Goal: Task Accomplishment & Management: Manage account settings

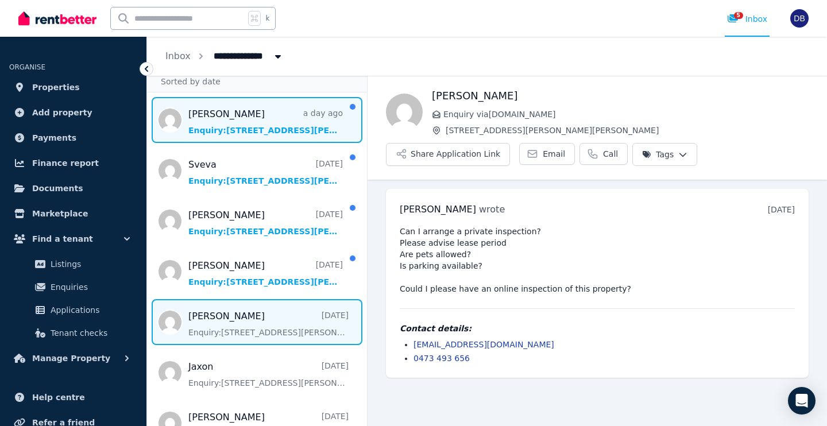
click at [302, 119] on span "Message list" at bounding box center [257, 120] width 220 height 46
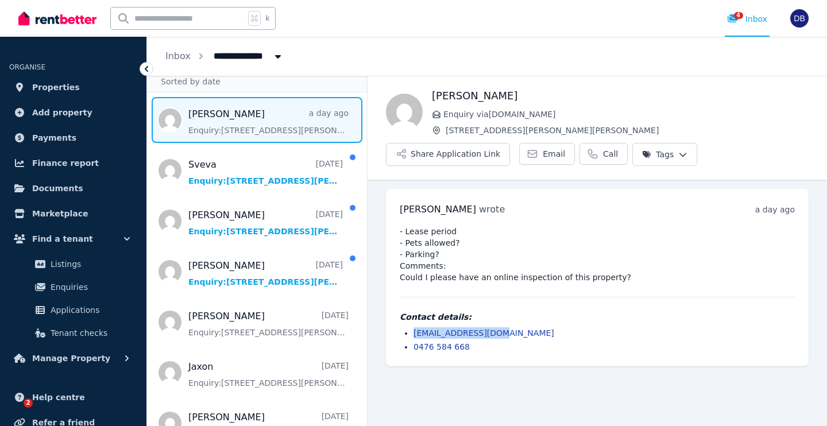
drag, startPoint x: 504, startPoint y: 334, endPoint x: 411, endPoint y: 333, distance: 93.1
click at [411, 333] on ul "ethancje9@gmail.com 0476 584 668" at bounding box center [597, 339] width 395 height 25
copy link "[EMAIL_ADDRESS][DOMAIN_NAME]"
click at [65, 87] on span "Properties" at bounding box center [56, 87] width 48 height 14
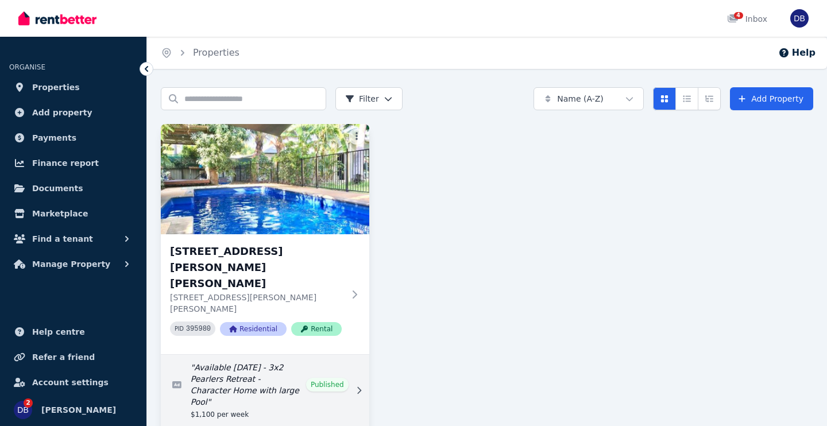
scroll to position [9, 0]
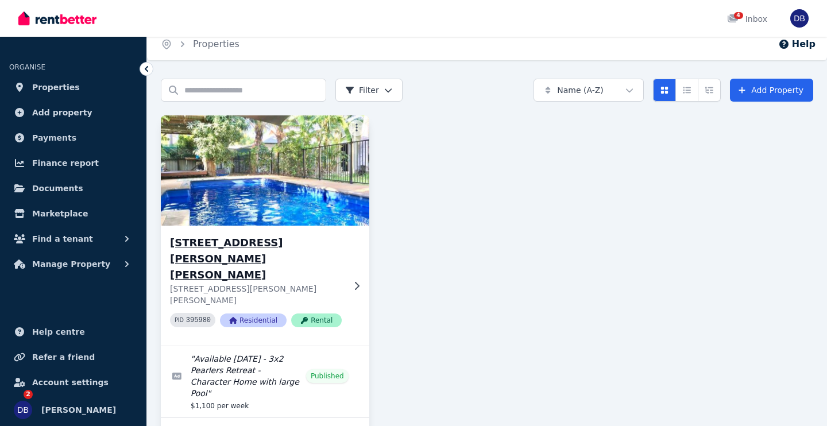
click at [238, 248] on h3 "1 Bray Pl, Broome" at bounding box center [257, 259] width 174 height 48
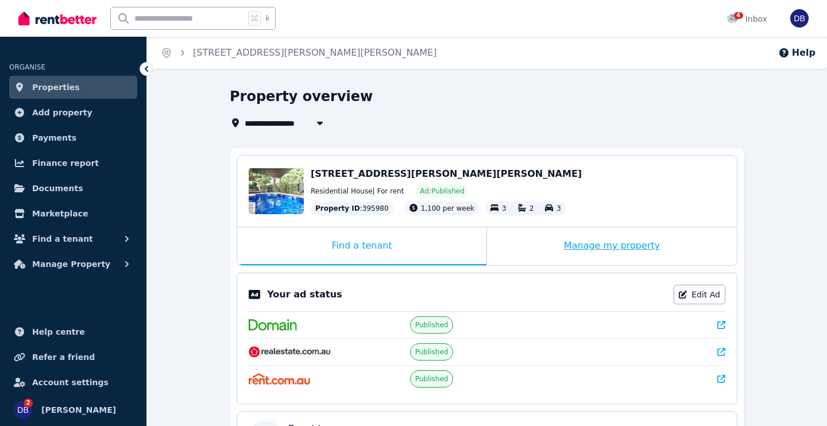
click at [628, 241] on div "Manage my property" at bounding box center [612, 247] width 250 height 38
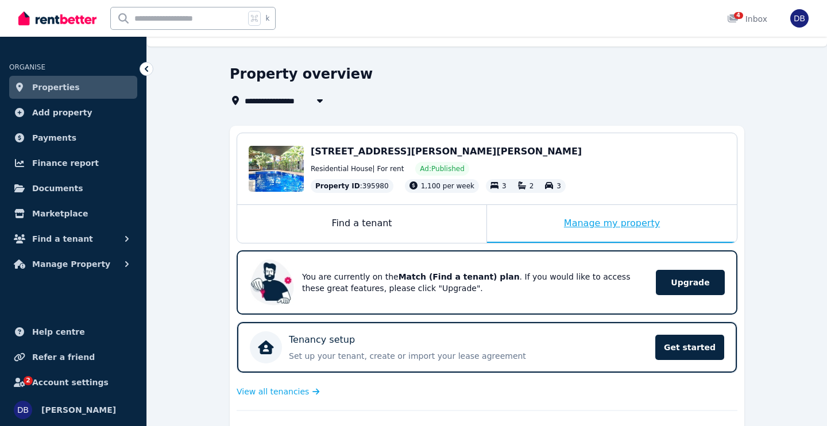
scroll to position [21, 0]
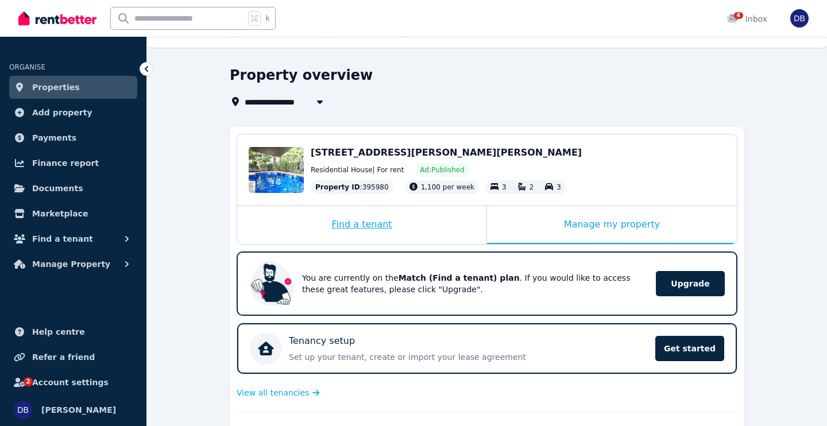
click at [390, 223] on div "Find a tenant" at bounding box center [361, 225] width 249 height 38
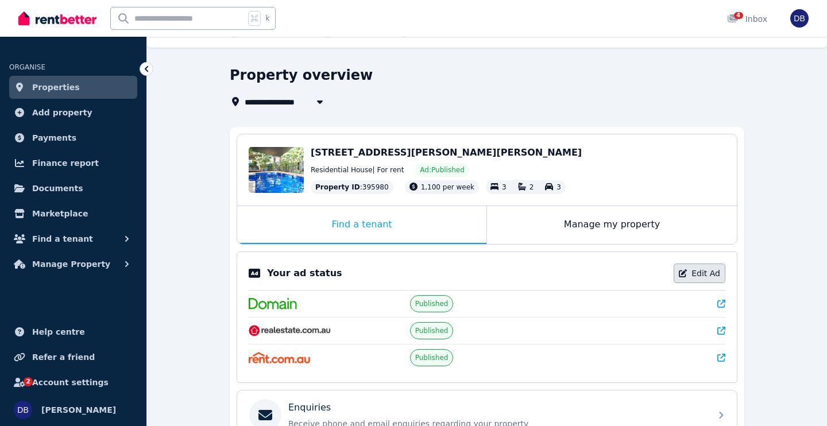
click at [702, 269] on link "Edit Ad" at bounding box center [700, 274] width 52 height 20
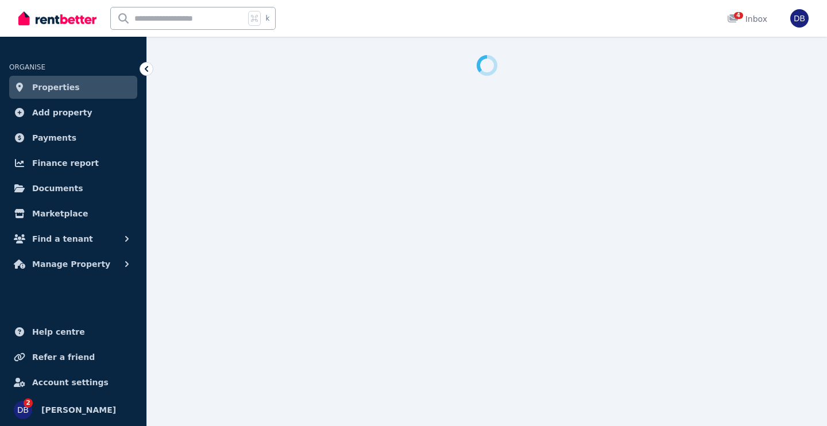
select select "**********"
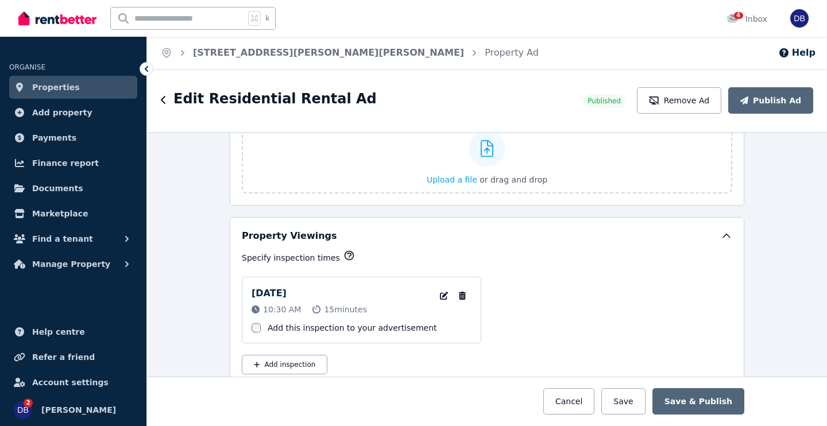
scroll to position [1688, 0]
click at [577, 399] on button "Cancel" at bounding box center [569, 401] width 51 height 26
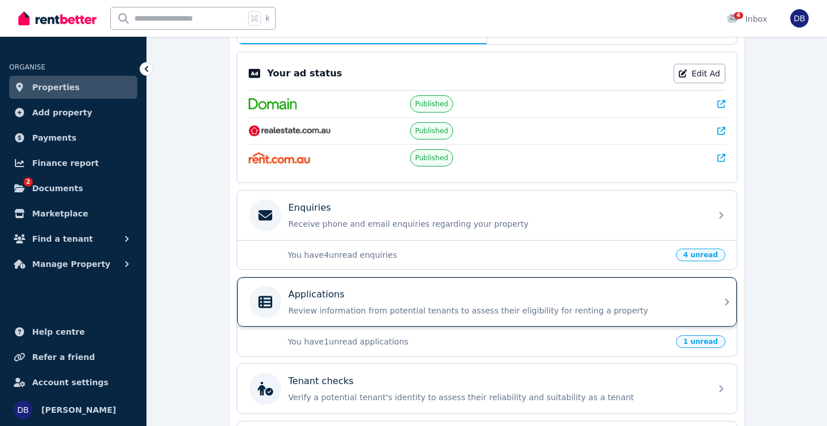
scroll to position [222, 0]
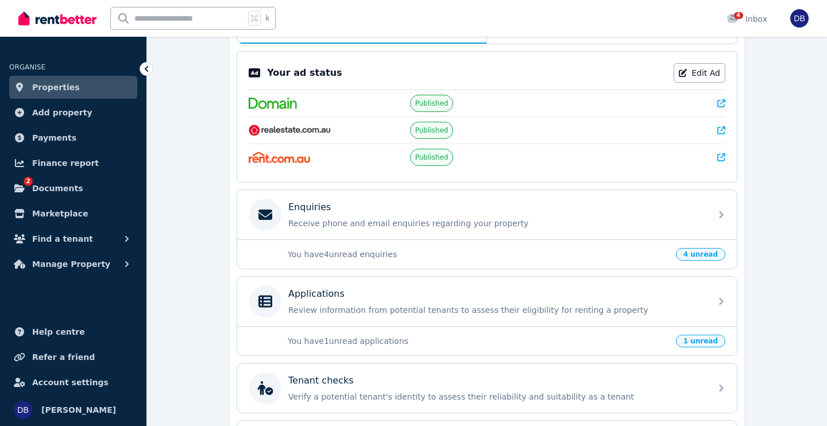
click at [702, 255] on span "4 unread" at bounding box center [700, 254] width 49 height 13
click at [504, 249] on p "You have 4 unread enquiries" at bounding box center [478, 254] width 381 height 11
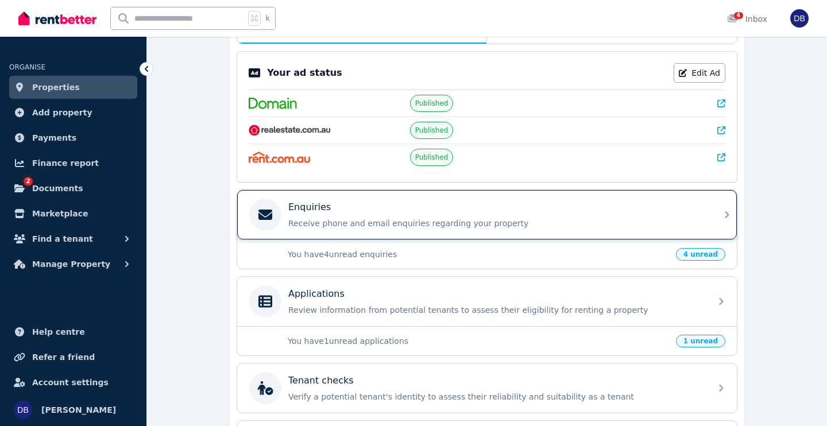
click at [357, 216] on div "Enquiries Receive phone and email enquiries regarding your property" at bounding box center [496, 215] width 416 height 29
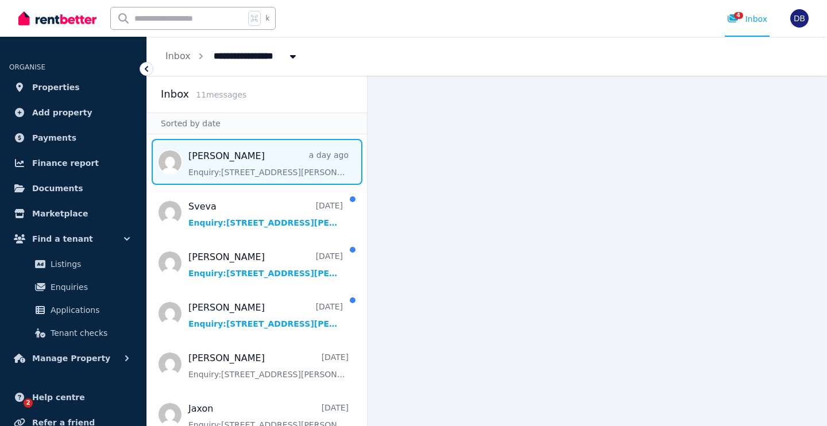
click at [272, 174] on span "Message list" at bounding box center [257, 162] width 220 height 46
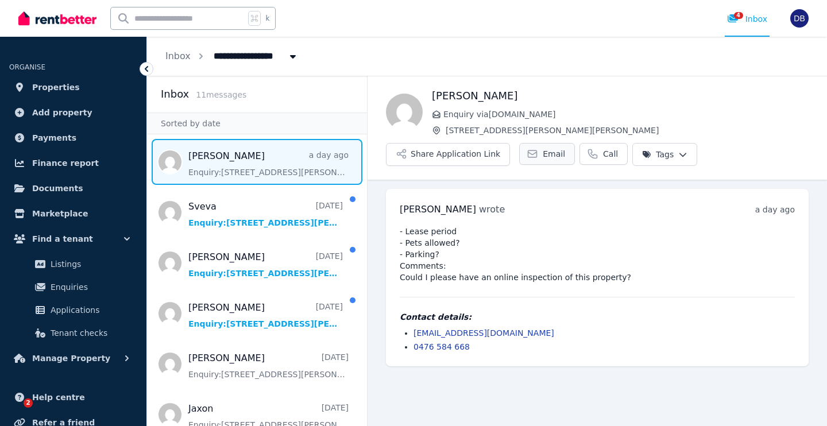
click at [543, 156] on span "Email" at bounding box center [554, 153] width 22 height 11
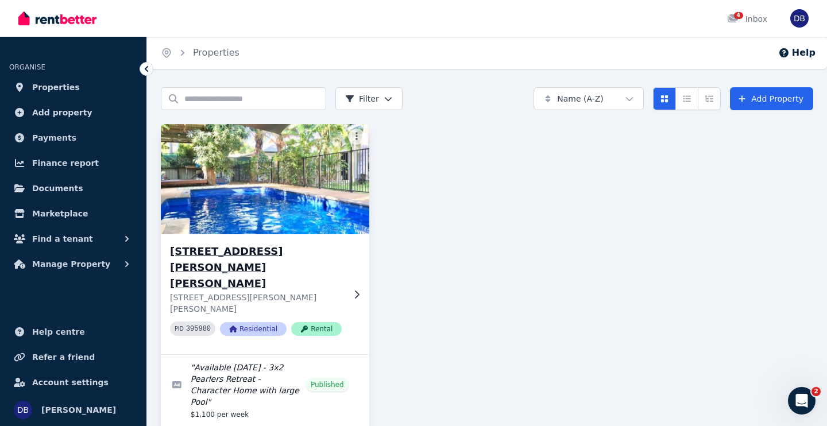
click at [206, 256] on h3 "[STREET_ADDRESS][PERSON_NAME][PERSON_NAME]" at bounding box center [257, 268] width 174 height 48
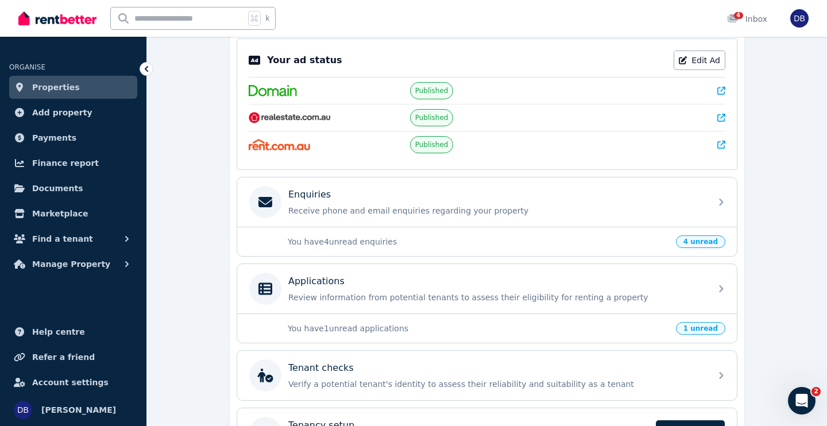
scroll to position [315, 0]
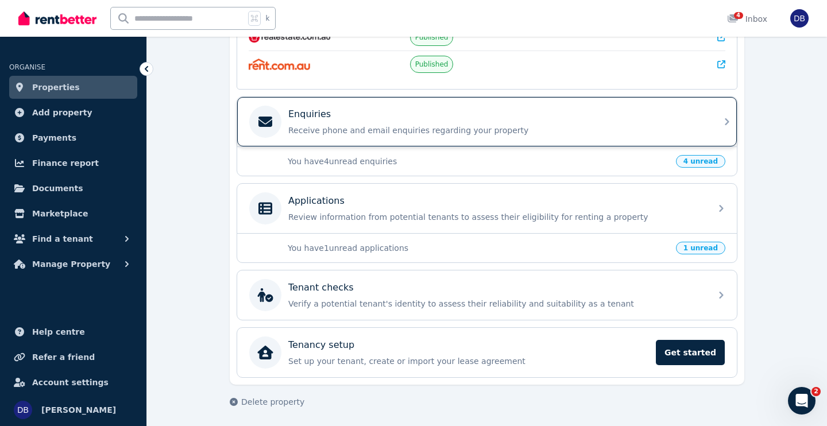
click at [332, 125] on p "Receive phone and email enquiries regarding your property" at bounding box center [496, 130] width 416 height 11
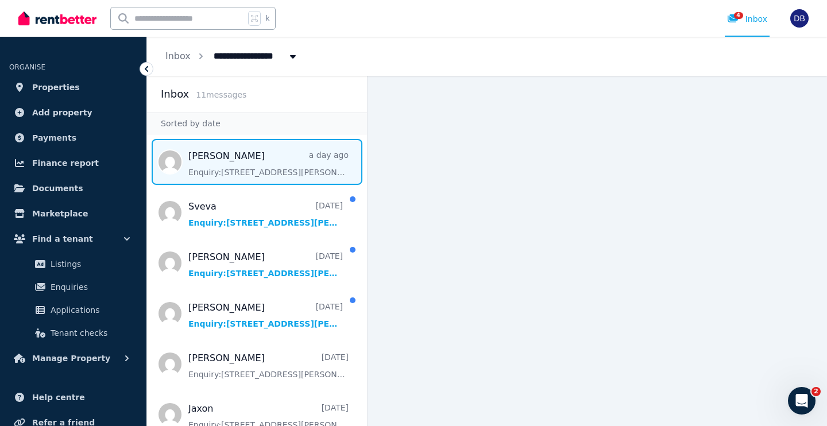
click at [225, 171] on span "Message list" at bounding box center [257, 162] width 220 height 46
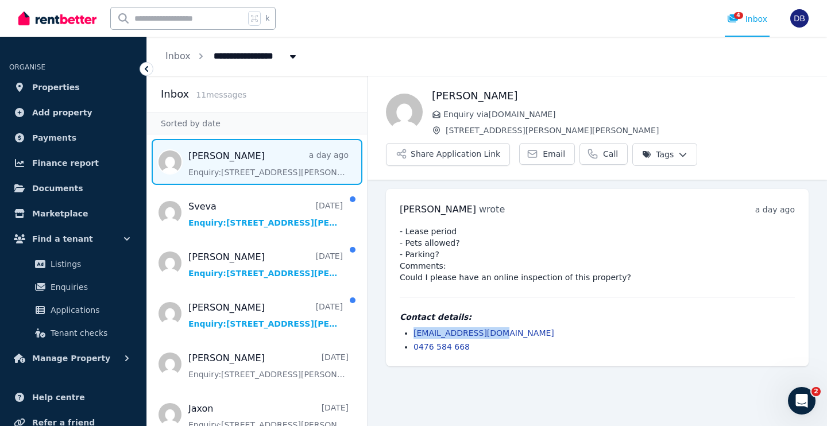
drag, startPoint x: 504, startPoint y: 332, endPoint x: 414, endPoint y: 337, distance: 91.0
click at [414, 337] on li "ethancje9@gmail.com" at bounding box center [604, 332] width 381 height 11
copy link "ethancje9@gmail.com"
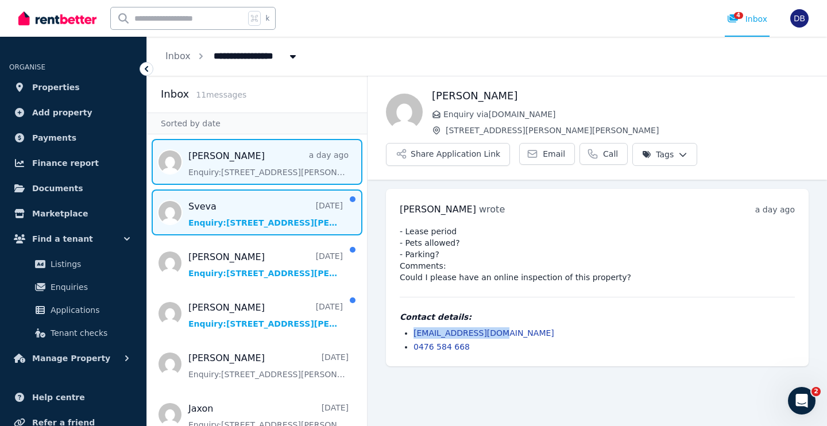
click at [221, 221] on span "Message list" at bounding box center [257, 213] width 220 height 46
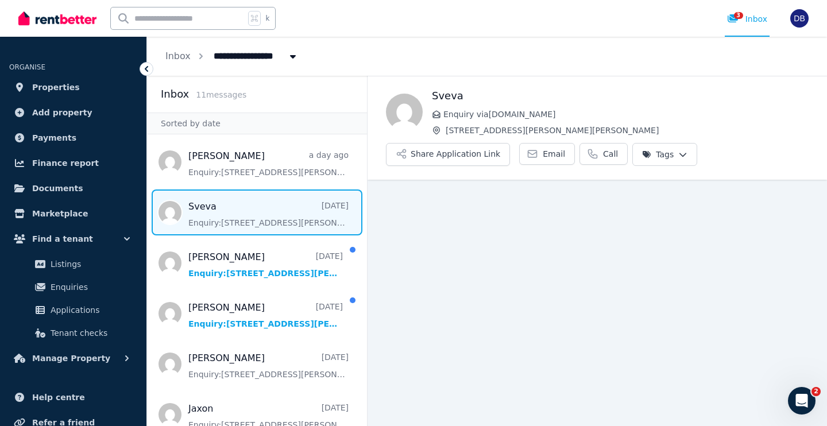
click at [272, 200] on span "Message list" at bounding box center [257, 213] width 220 height 46
click at [239, 198] on span "Message list" at bounding box center [257, 213] width 220 height 46
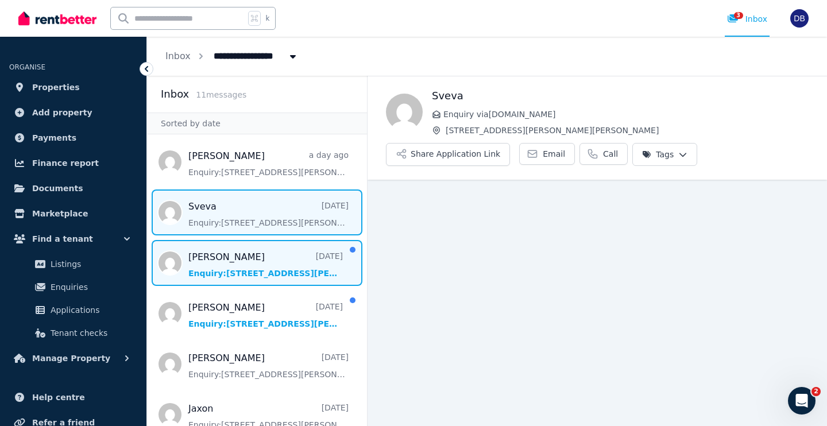
click at [244, 265] on span "Message list" at bounding box center [257, 263] width 220 height 46
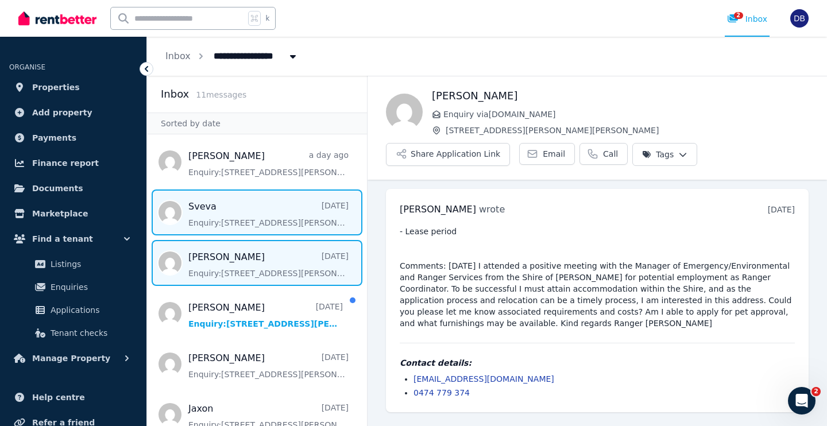
click at [244, 209] on span "Message list" at bounding box center [257, 213] width 220 height 46
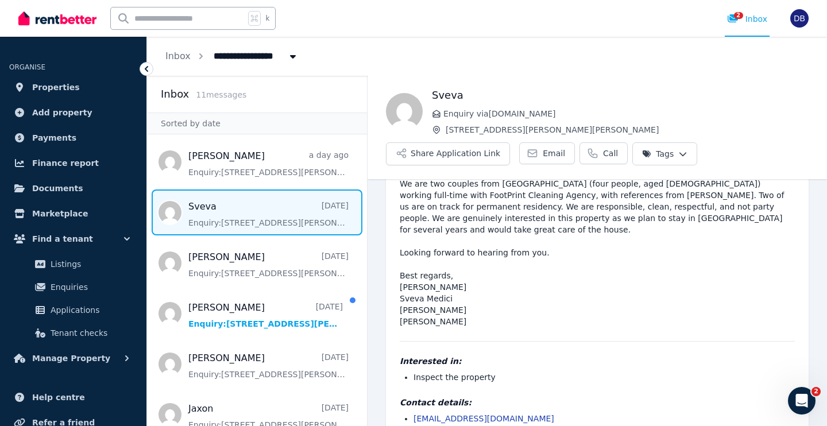
scroll to position [60, 0]
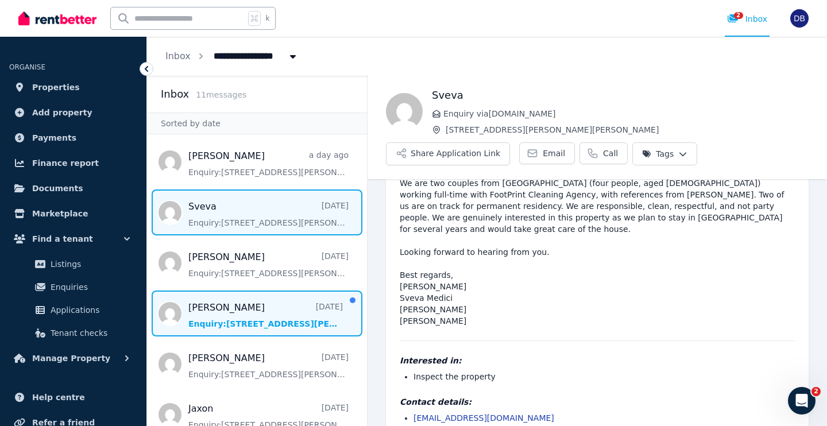
click at [325, 311] on span "Message list" at bounding box center [257, 314] width 220 height 46
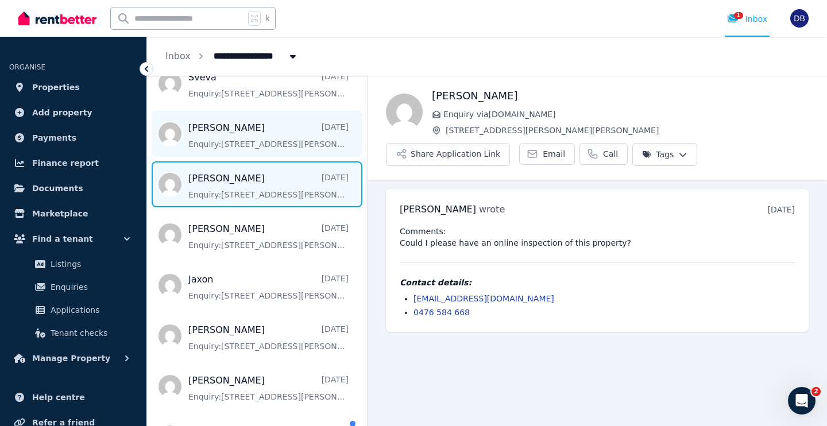
scroll to position [129, 0]
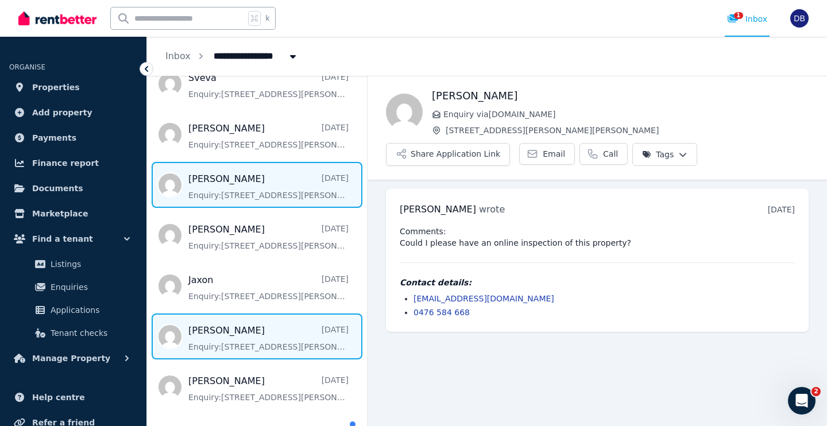
click at [240, 341] on span "Message list" at bounding box center [257, 337] width 220 height 46
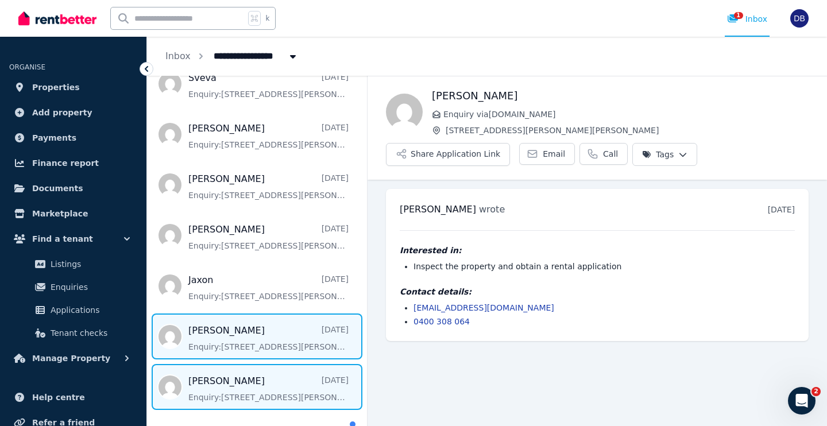
click at [243, 389] on span "Message list" at bounding box center [257, 387] width 220 height 46
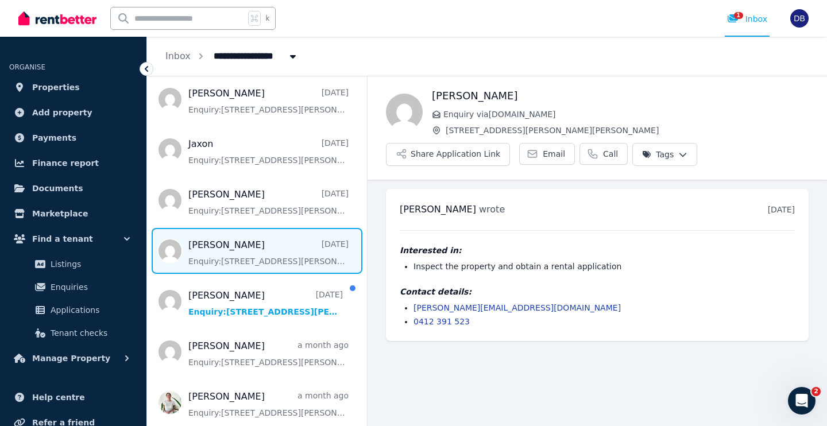
scroll to position [269, 0]
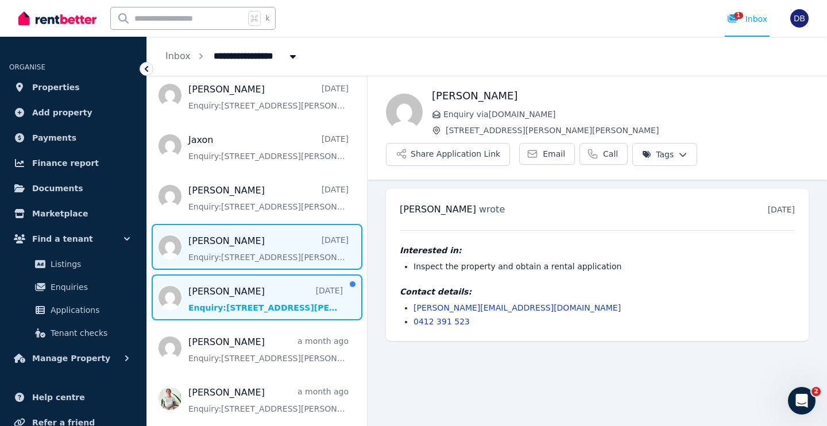
click at [240, 295] on span "Message list" at bounding box center [257, 298] width 220 height 46
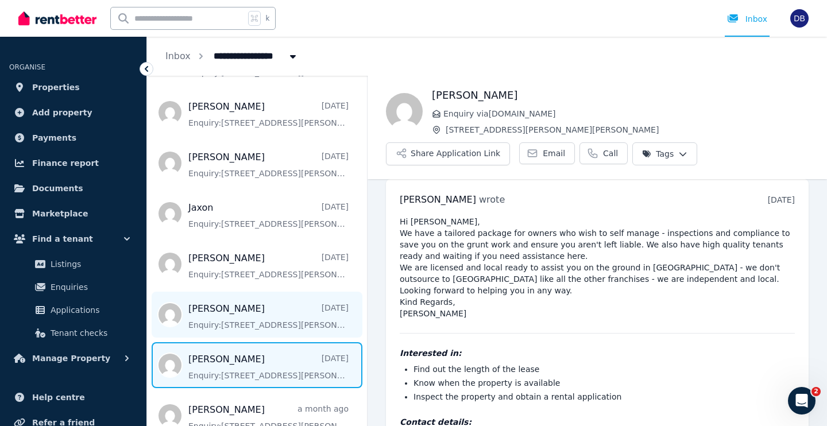
scroll to position [196, 0]
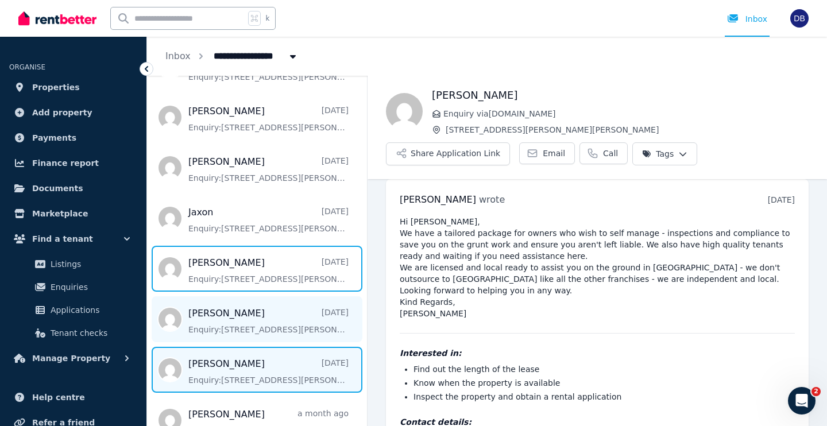
click at [275, 268] on span "Message list" at bounding box center [257, 269] width 220 height 46
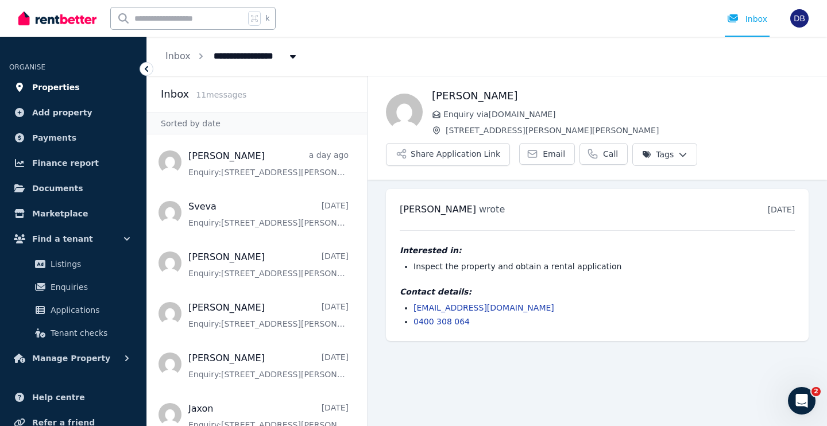
click at [57, 87] on span "Properties" at bounding box center [56, 87] width 48 height 14
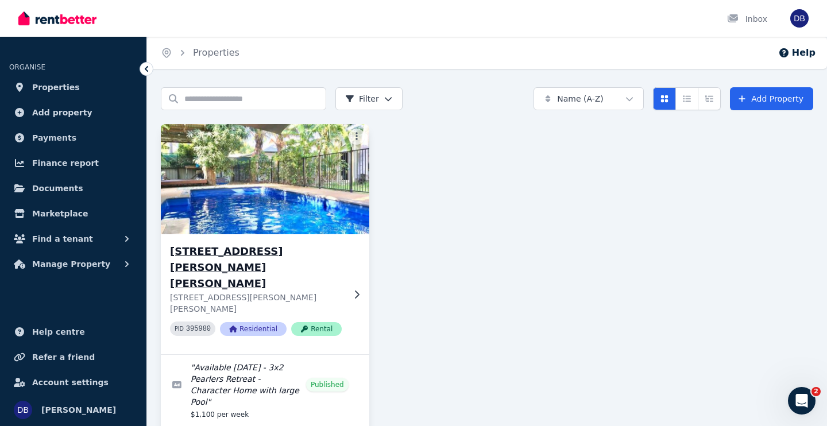
click at [201, 255] on h3 "1 Bray Pl, Broome" at bounding box center [257, 268] width 174 height 48
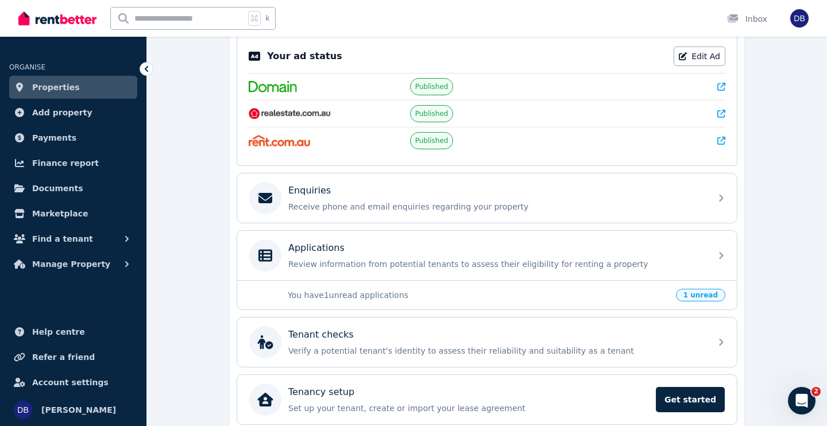
scroll to position [242, 0]
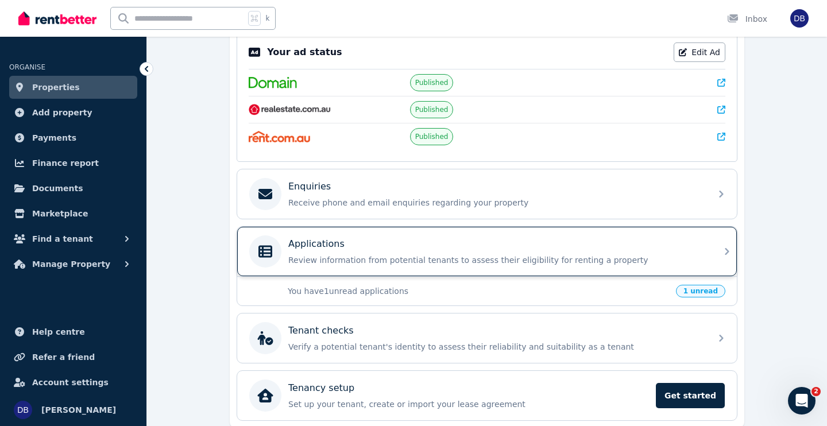
click at [337, 244] on p "Applications" at bounding box center [316, 244] width 56 height 14
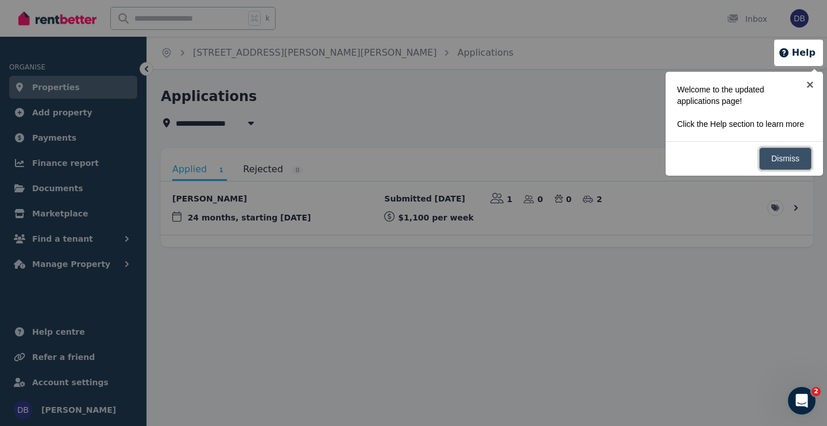
click at [791, 169] on link "Dismiss" at bounding box center [786, 159] width 52 height 22
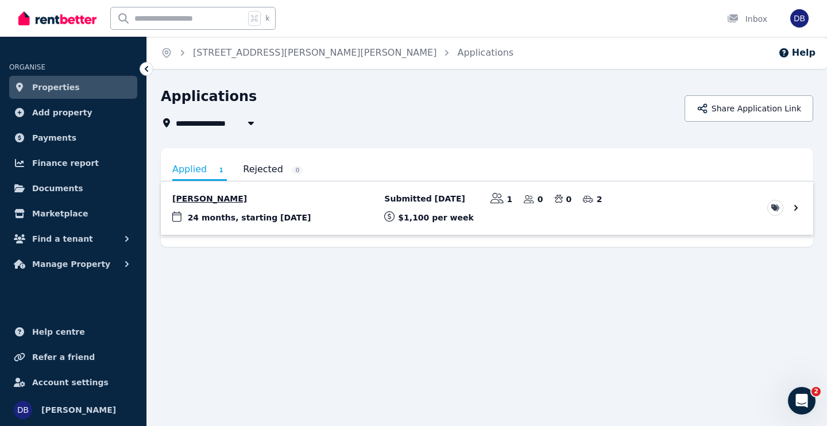
click at [793, 207] on link "View application: Jaxon Alec-Aubrey" at bounding box center [487, 208] width 653 height 53
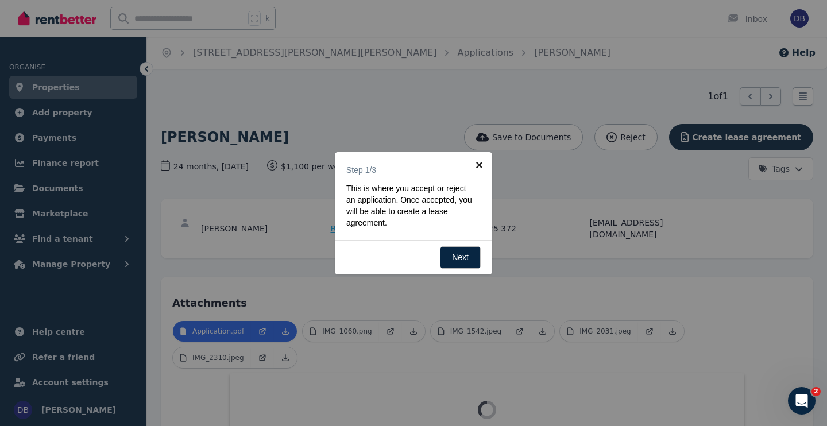
click at [479, 165] on link "×" at bounding box center [480, 165] width 26 height 26
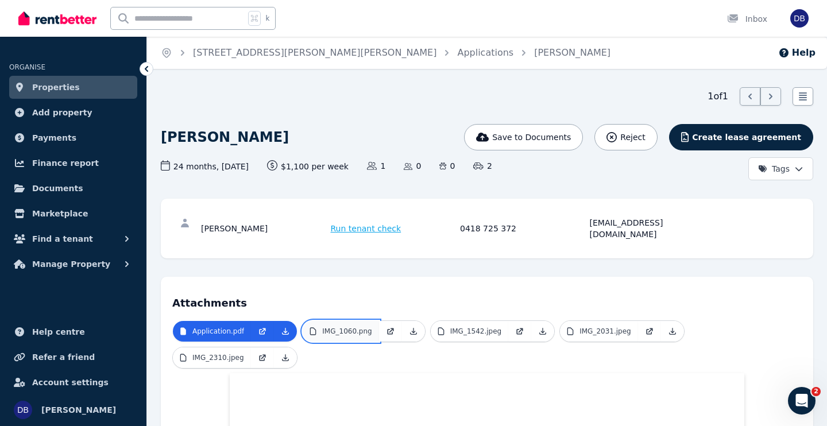
click at [363, 327] on p "IMG_1060.png" at bounding box center [346, 331] width 49 height 9
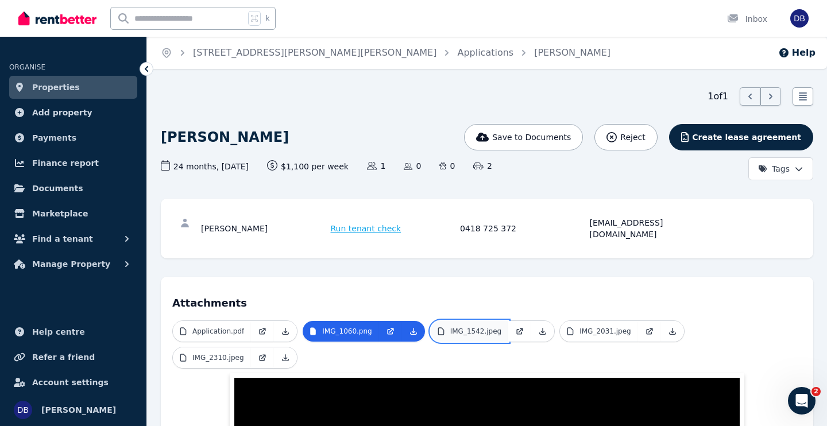
click at [469, 327] on p "IMG_1542.jpeg" at bounding box center [476, 331] width 52 height 9
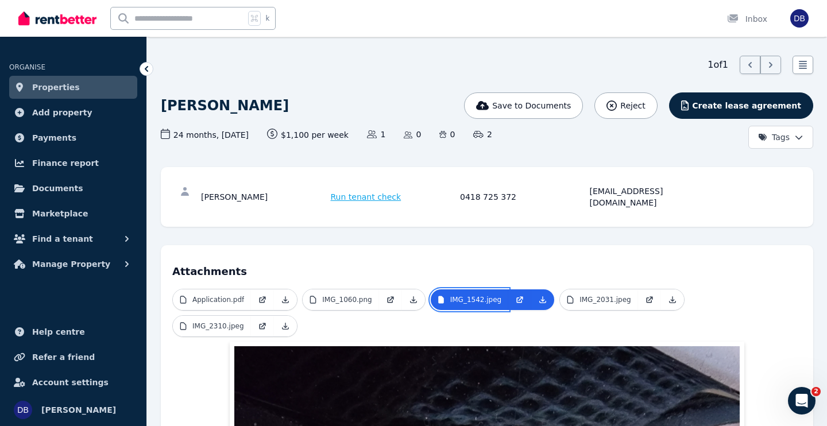
scroll to position [29, 0]
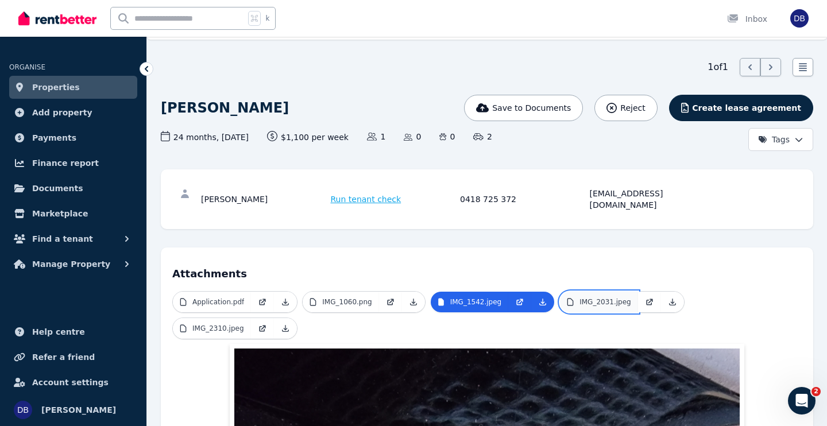
click at [583, 298] on p "IMG_2031.jpeg" at bounding box center [606, 302] width 52 height 9
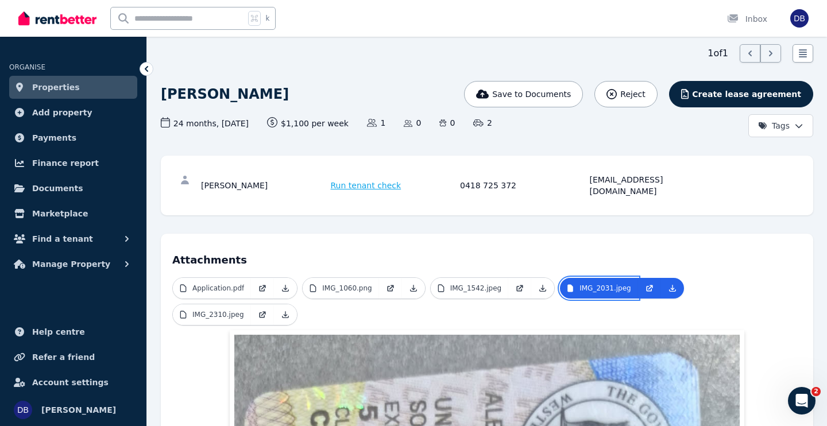
scroll to position [42, 0]
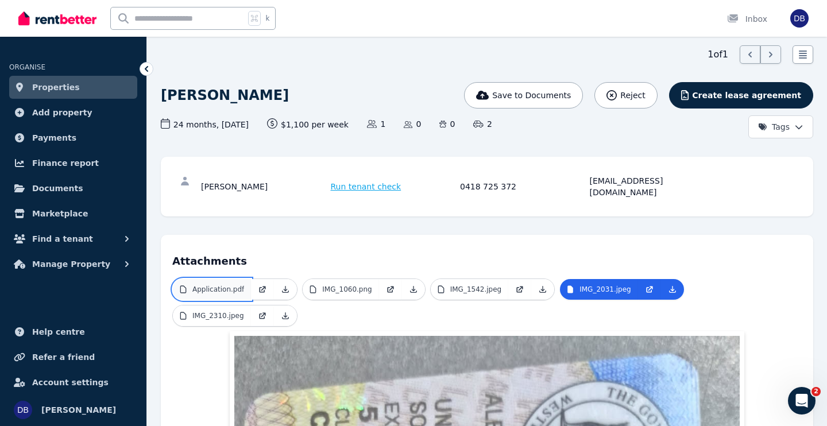
click at [205, 285] on p "Application.pdf" at bounding box center [218, 289] width 52 height 9
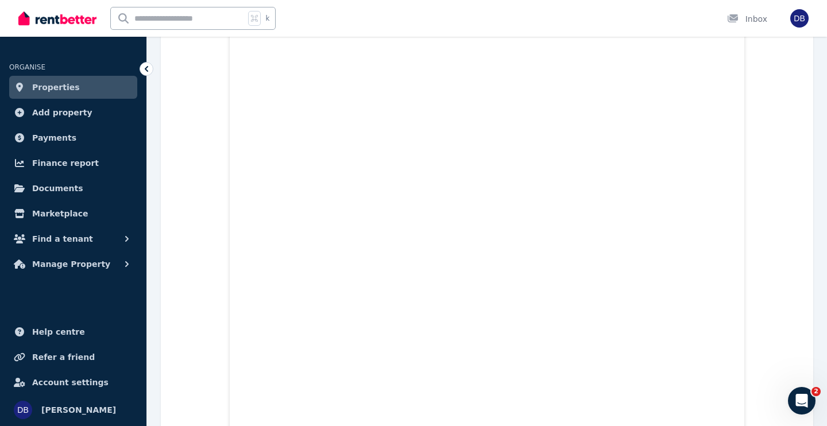
scroll to position [0, 0]
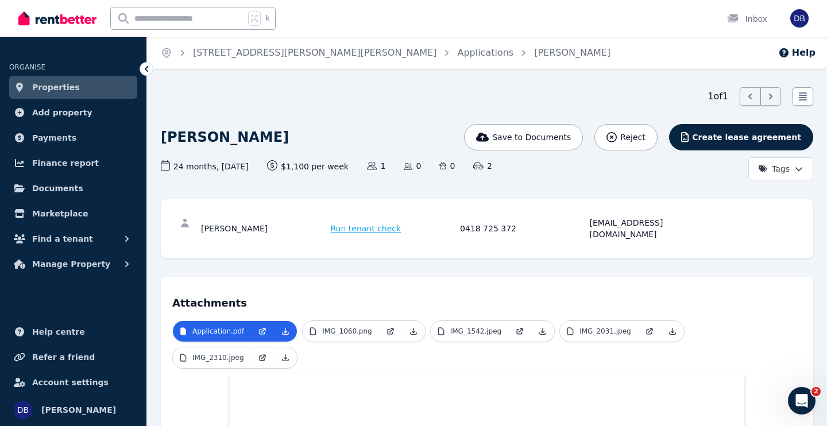
click at [60, 84] on span "Properties" at bounding box center [56, 87] width 48 height 14
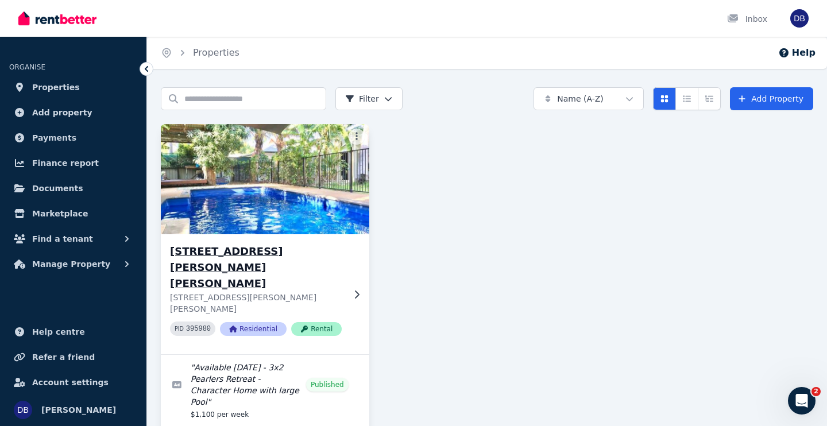
click at [204, 252] on h3 "1 Bray Pl, Broome" at bounding box center [257, 268] width 174 height 48
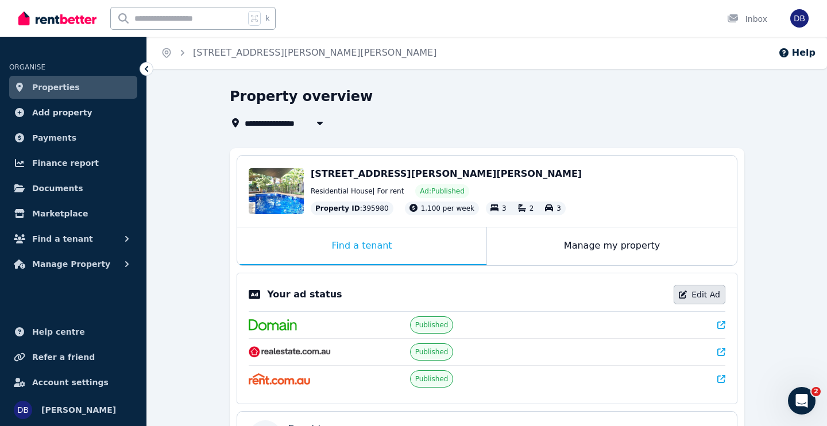
click at [704, 296] on link "Edit Ad" at bounding box center [700, 295] width 52 height 20
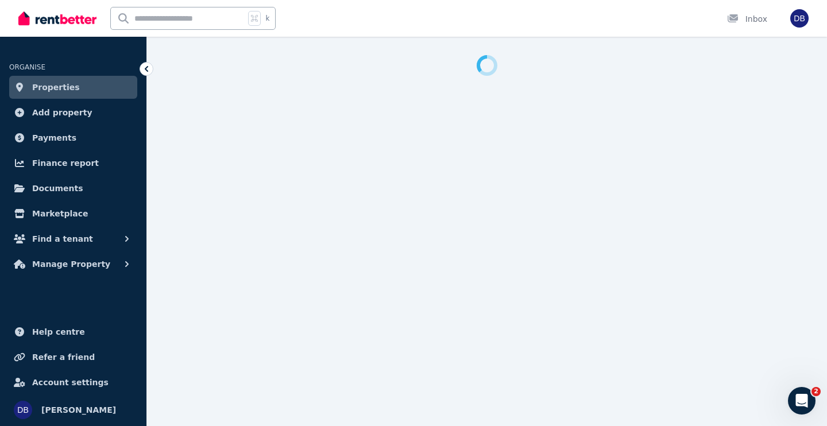
select select "**********"
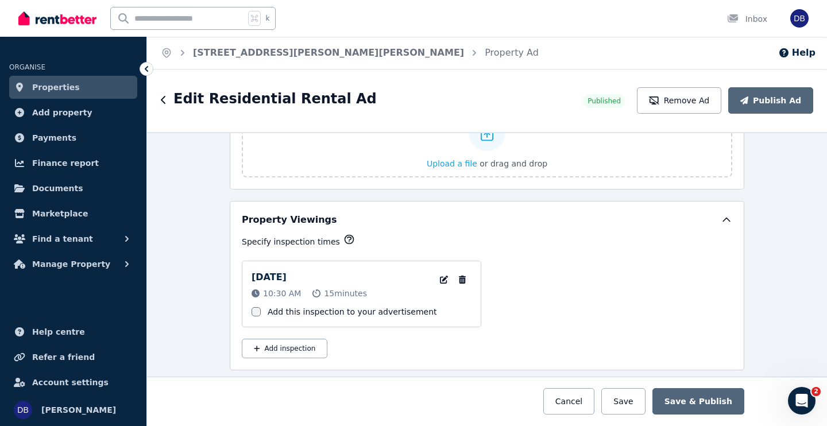
scroll to position [1704, 0]
click at [447, 282] on icon "button" at bounding box center [443, 279] width 11 height 8
select select "**"
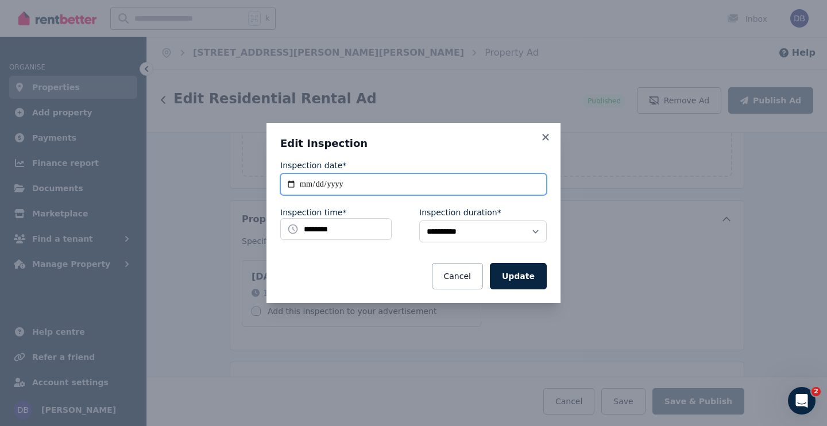
click at [354, 184] on input "**********" at bounding box center [413, 185] width 267 height 22
type input "**********"
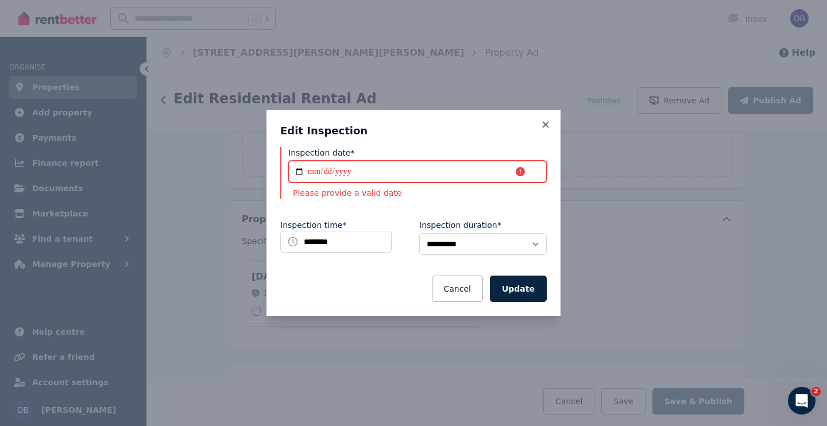
type input "**********"
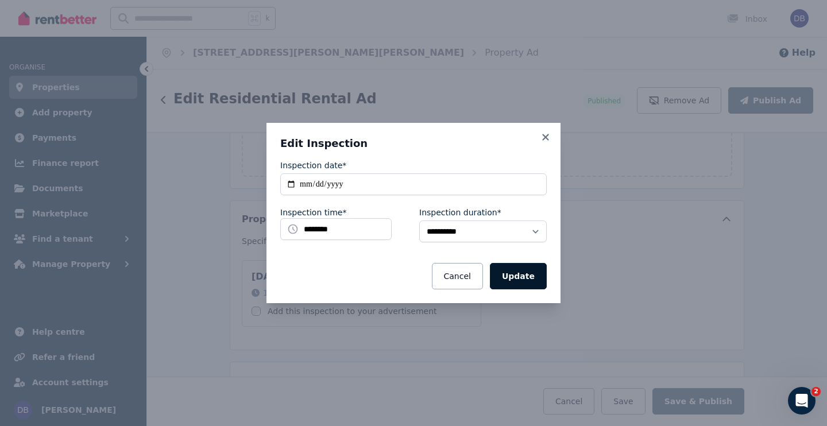
click at [527, 277] on button "Update" at bounding box center [518, 276] width 57 height 26
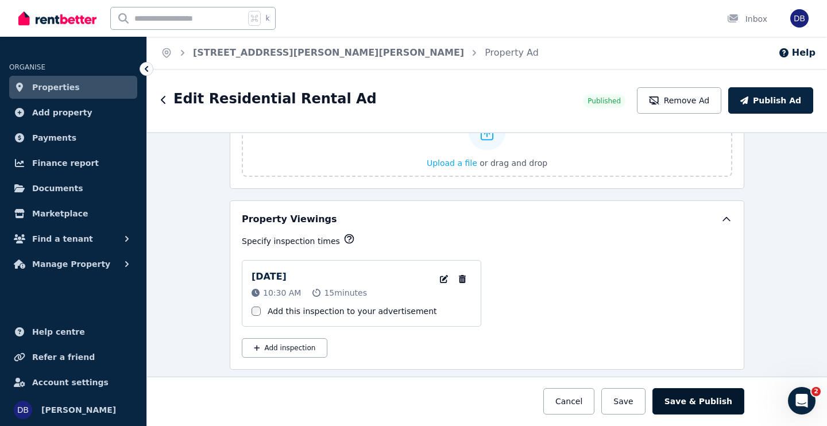
click at [711, 398] on button "Save & Publish" at bounding box center [699, 401] width 92 height 26
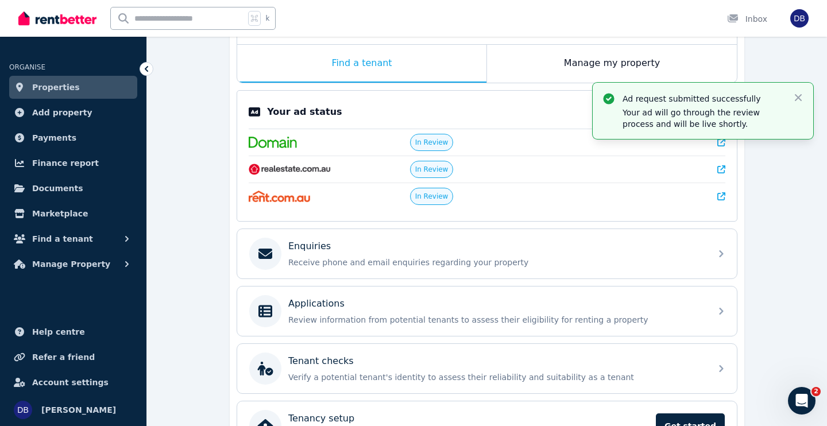
scroll to position [183, 0]
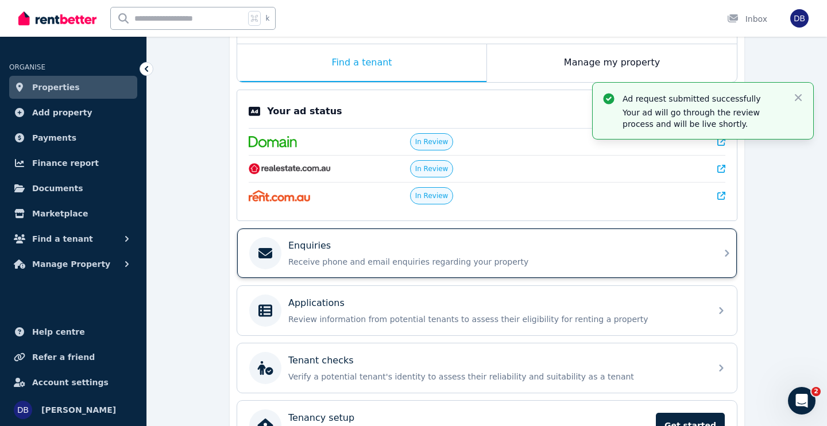
click at [444, 258] on p "Receive phone and email enquiries regarding your property" at bounding box center [496, 261] width 416 height 11
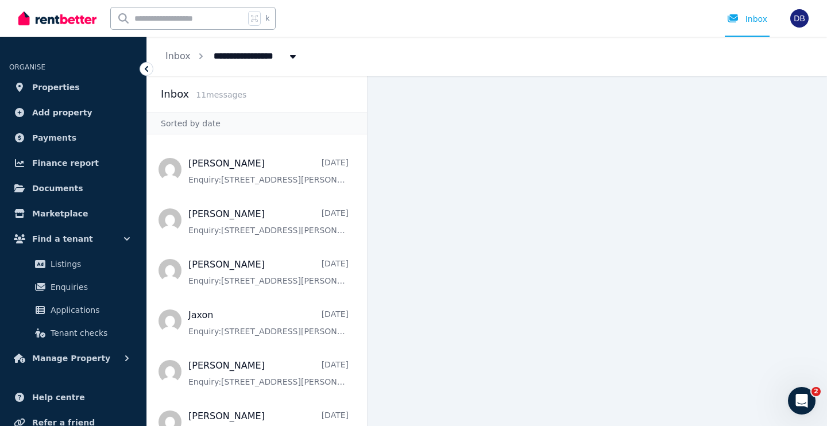
scroll to position [96, 0]
